Goal: Task Accomplishment & Management: Manage account settings

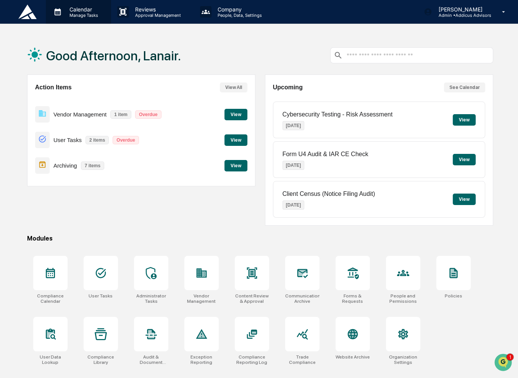
click at [89, 10] on p "Calendar" at bounding box center [82, 9] width 39 height 6
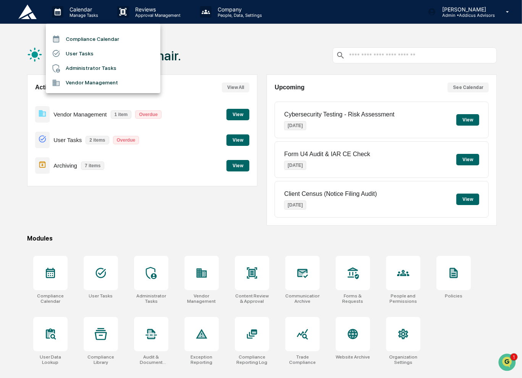
click at [237, 10] on div at bounding box center [261, 189] width 522 height 378
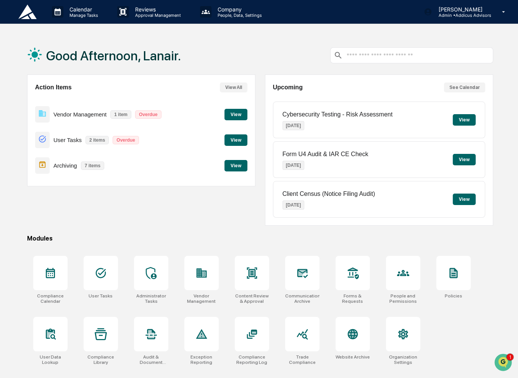
click at [237, 10] on p "Company" at bounding box center [239, 9] width 54 height 6
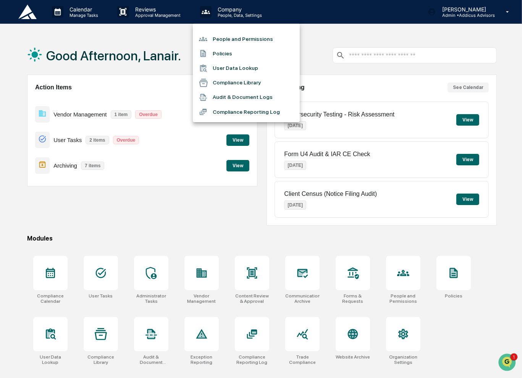
click at [254, 40] on li "People and Permissions" at bounding box center [246, 39] width 107 height 15
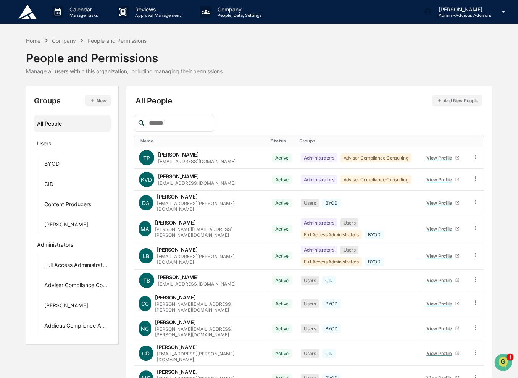
click at [448, 102] on button "Add New People" at bounding box center [457, 101] width 51 height 10
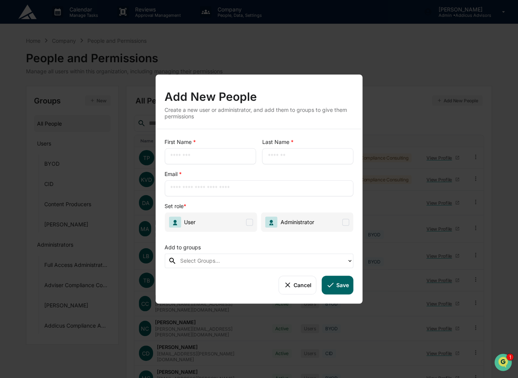
click at [224, 154] on input "text" at bounding box center [210, 156] width 80 height 8
click at [300, 290] on button "Cancel" at bounding box center [297, 285] width 38 height 18
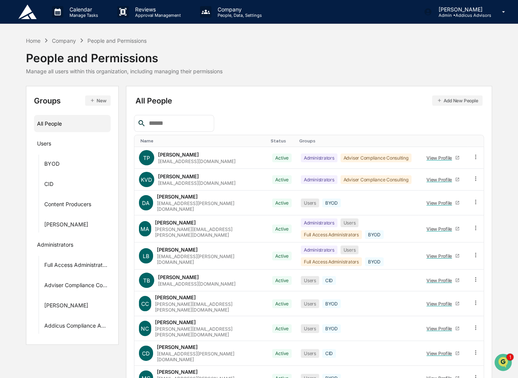
click at [182, 123] on input "text" at bounding box center [178, 123] width 65 height 10
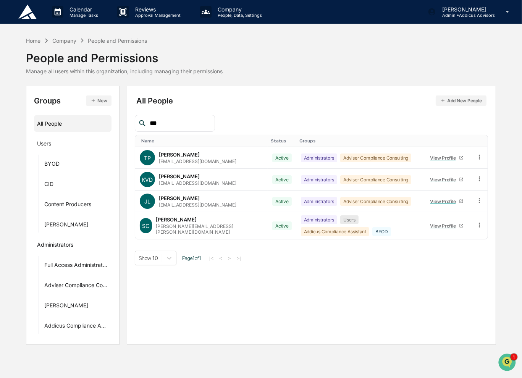
type input "***"
click at [469, 105] on button "Add New People" at bounding box center [461, 101] width 51 height 10
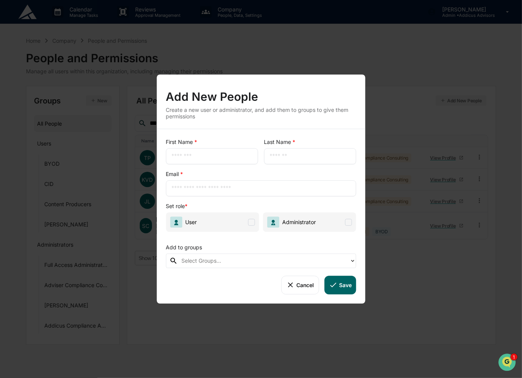
click at [227, 157] on input "text" at bounding box center [212, 156] width 81 height 8
type input "***"
type input "*******"
type input "*"
type input "**********"
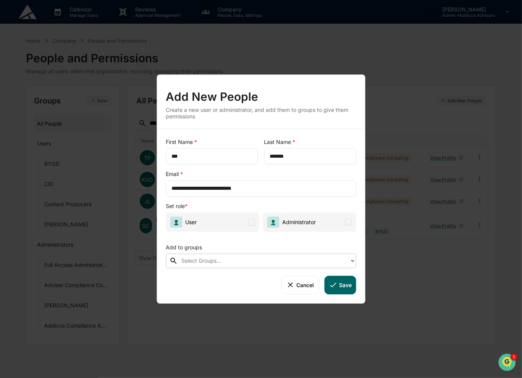
click at [253, 220] on span at bounding box center [251, 222] width 7 height 7
click at [216, 259] on div at bounding box center [263, 261] width 165 height 9
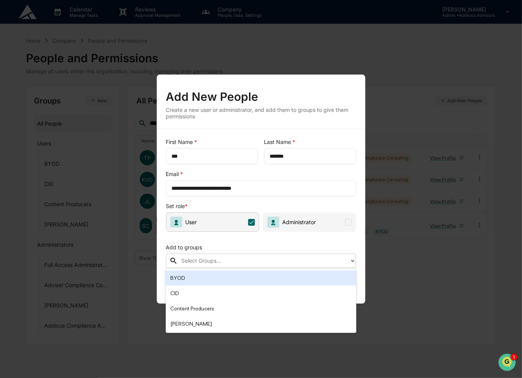
click at [217, 277] on div "BYOD" at bounding box center [260, 278] width 181 height 9
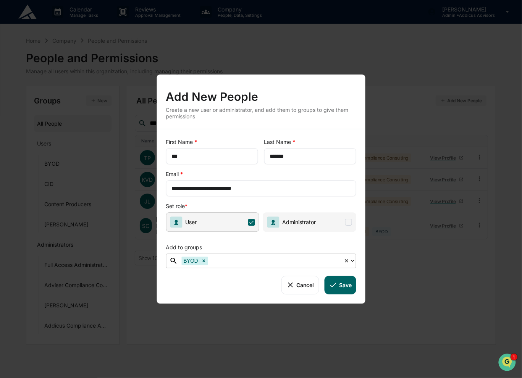
click at [344, 283] on button "Save" at bounding box center [341, 285] width 32 height 18
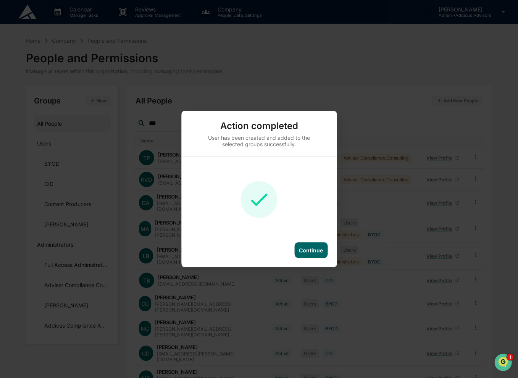
click at [314, 251] on div "Continue" at bounding box center [311, 250] width 24 height 6
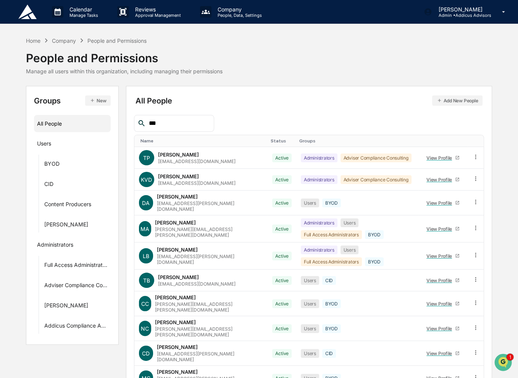
click at [186, 123] on input "***" at bounding box center [178, 123] width 65 height 10
type input "*"
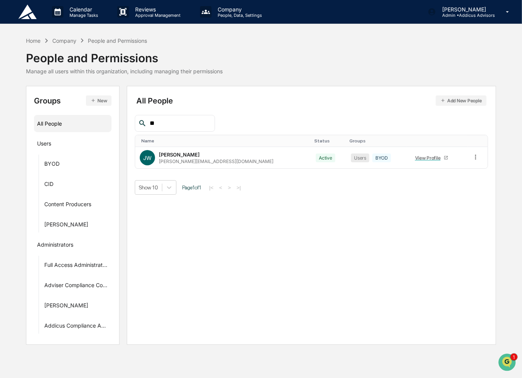
type input "*"
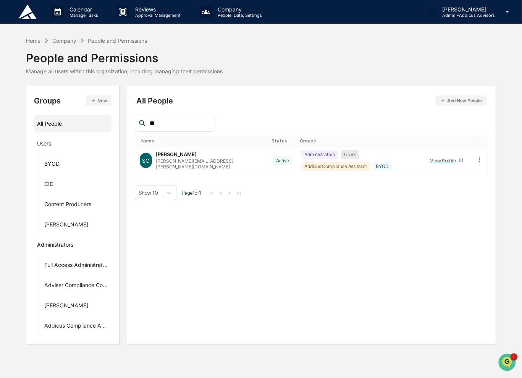
type input "*"
type input "*****"
click at [203, 153] on div "SC [PERSON_NAME] [PERSON_NAME][EMAIL_ADDRESS][PERSON_NAME][DOMAIN_NAME]" at bounding box center [202, 160] width 124 height 18
click at [440, 163] on link "View Profile" at bounding box center [447, 161] width 40 height 12
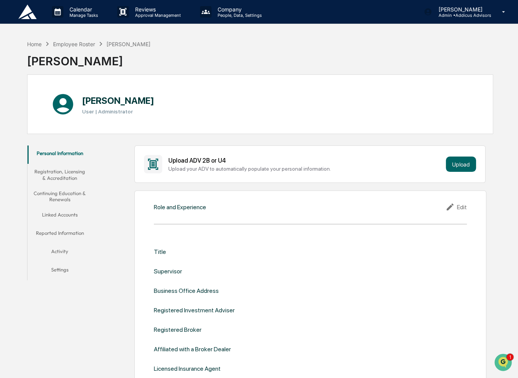
click at [57, 271] on button "Settings" at bounding box center [60, 271] width 65 height 18
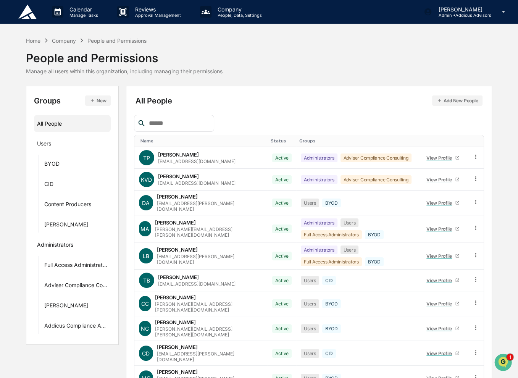
click at [205, 123] on input "text" at bounding box center [178, 123] width 65 height 10
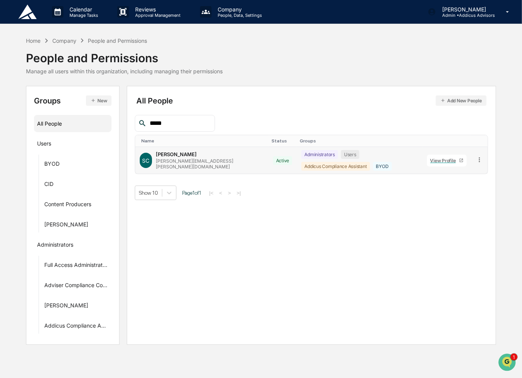
type input "*****"
click at [480, 159] on icon at bounding box center [479, 159] width 1 height 5
click at [505, 364] on icon "Open customer support" at bounding box center [506, 371] width 19 height 19
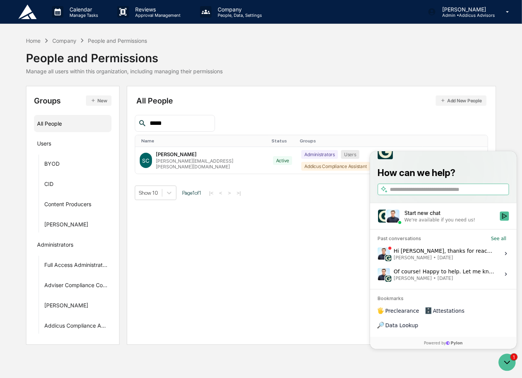
click at [437, 223] on div "We're available if you need us!" at bounding box center [439, 220] width 71 height 6
click at [500, 220] on button "Start new chat We're available if you need us!" at bounding box center [504, 215] width 9 height 9
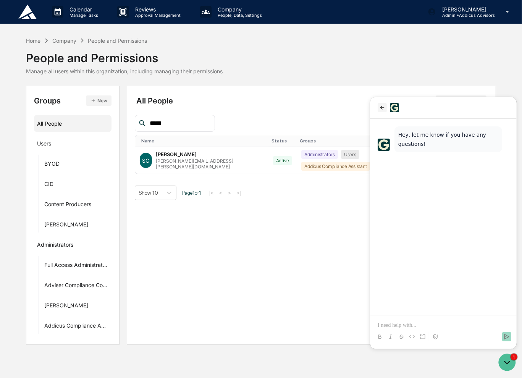
click at [379, 107] on icon "back" at bounding box center [382, 107] width 6 height 6
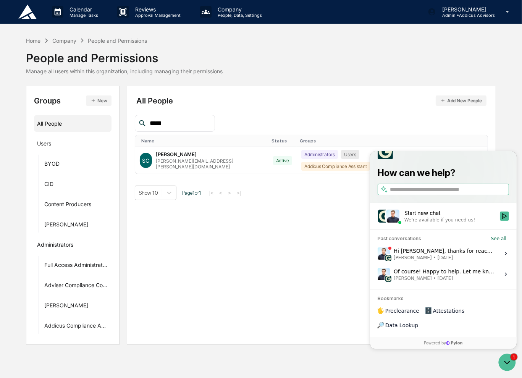
click at [450, 261] on span "[PERSON_NAME] • [DATE]" at bounding box center [444, 257] width 102 height 6
click at [377, 254] on button "View issue" at bounding box center [377, 253] width 0 height 0
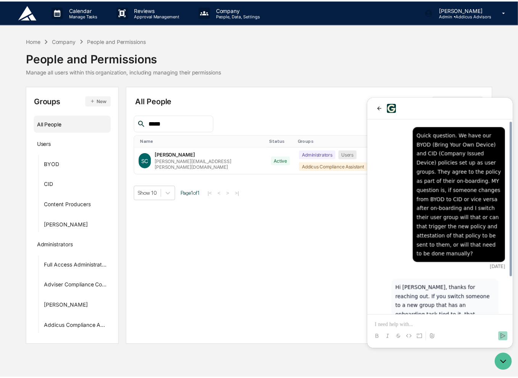
scroll to position [45, 0]
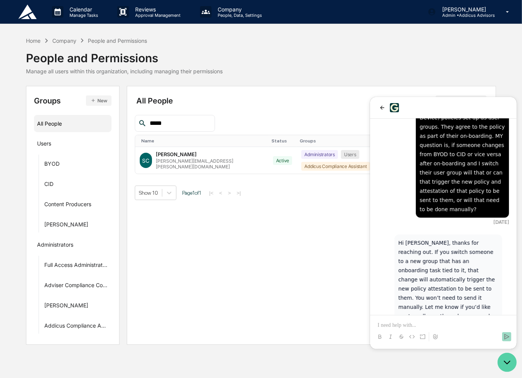
click at [506, 360] on icon "Open customer support" at bounding box center [506, 362] width 19 height 19
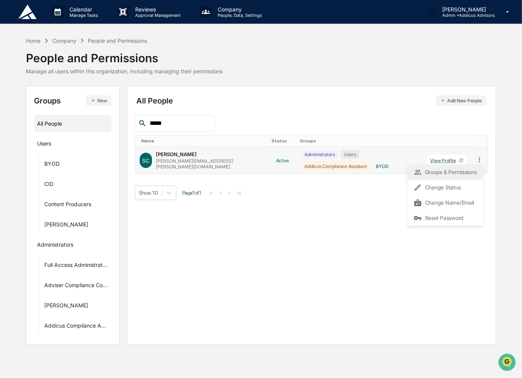
click at [457, 178] on div "Groups & Permissions" at bounding box center [446, 172] width 76 height 15
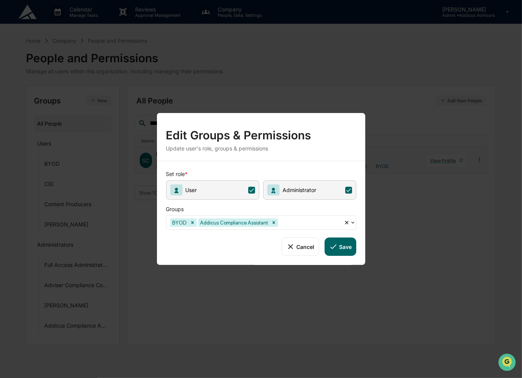
click at [351, 220] on icon at bounding box center [353, 223] width 6 height 6
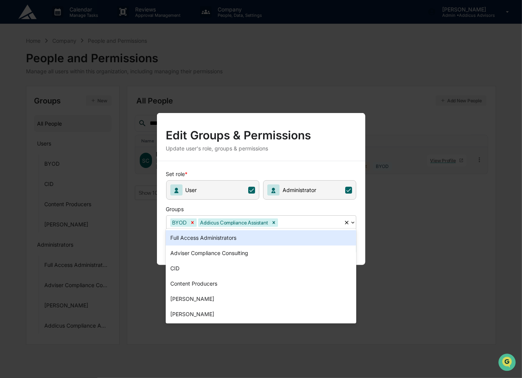
click at [191, 221] on icon "Remove BYOD" at bounding box center [192, 222] width 3 height 3
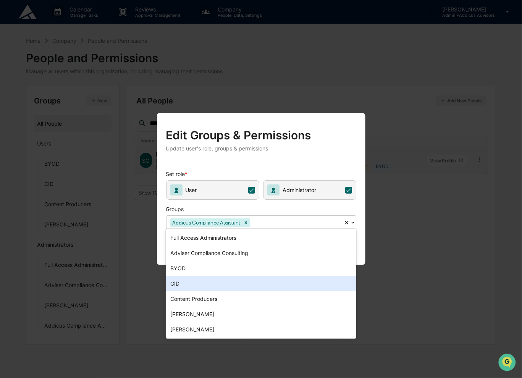
click at [206, 280] on div "CID" at bounding box center [261, 283] width 191 height 15
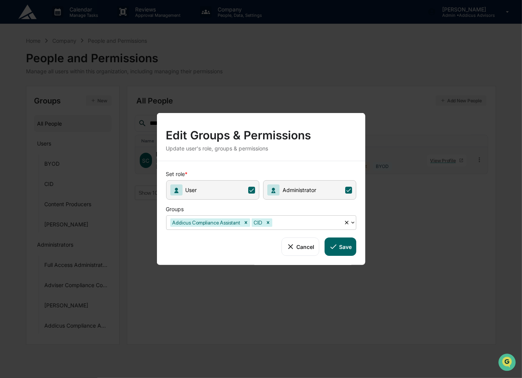
click at [344, 248] on button "Save" at bounding box center [341, 247] width 32 height 18
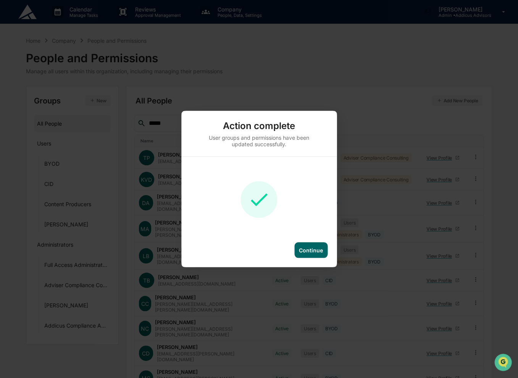
click at [315, 249] on div "Continue" at bounding box center [311, 250] width 24 height 6
